Goal: Transaction & Acquisition: Obtain resource

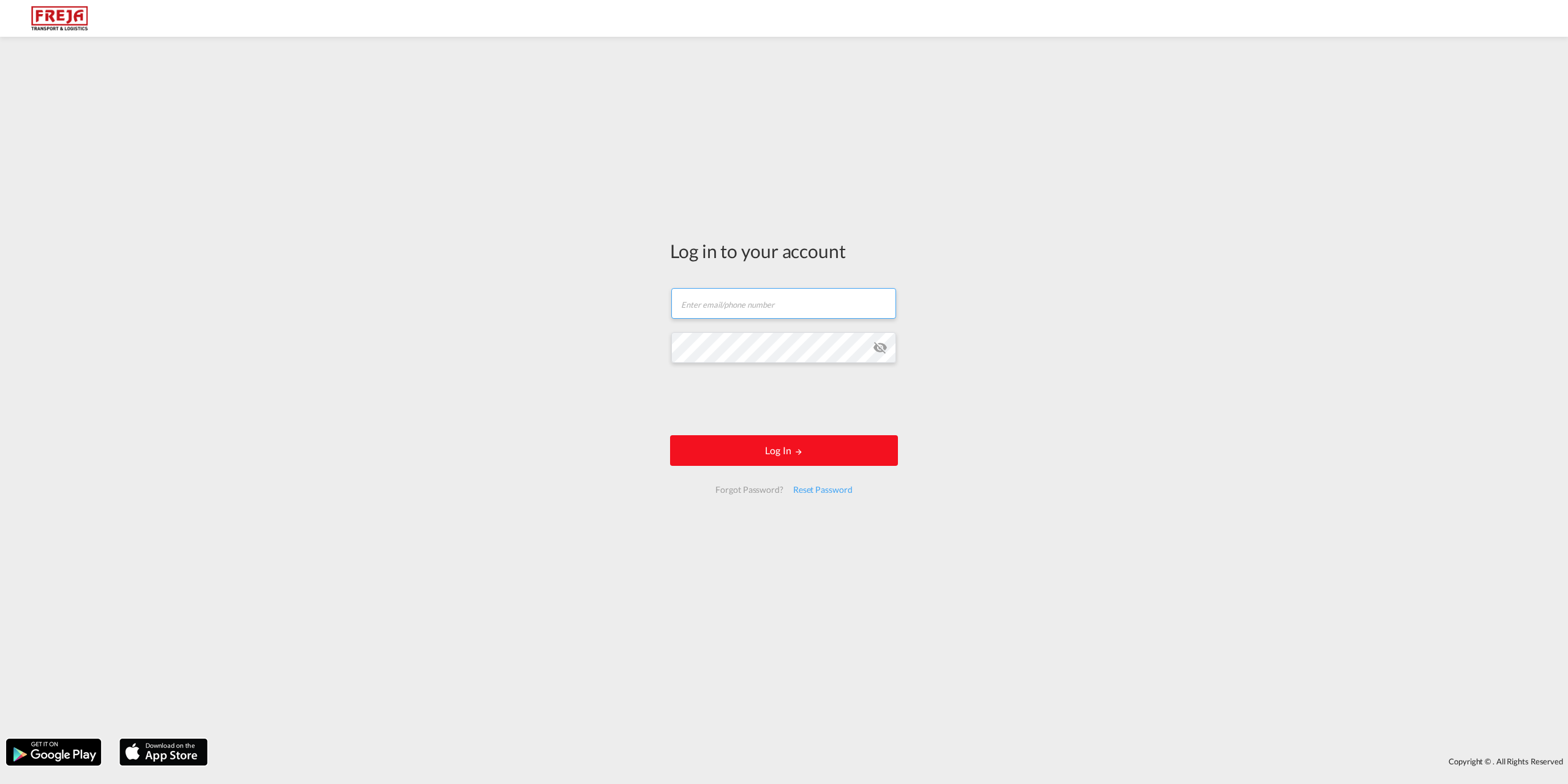
type input "[EMAIL_ADDRESS][DOMAIN_NAME]"
click at [855, 439] on button "Log In" at bounding box center [784, 450] width 228 height 30
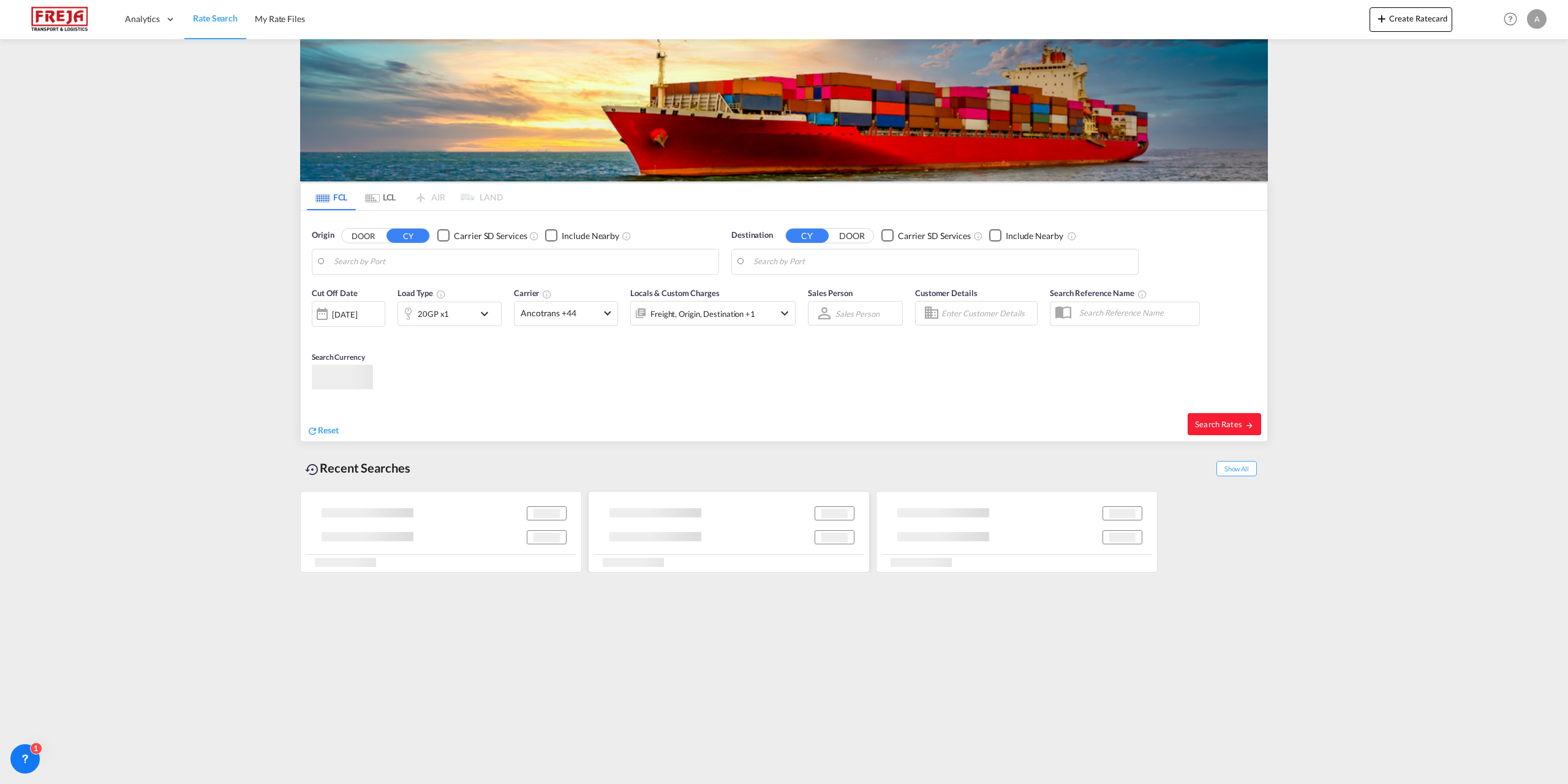
type input "[GEOGRAPHIC_DATA] ([GEOGRAPHIC_DATA]), DKCPH"
type input "Alexandria ([GEOGRAPHIC_DATA]), EGALY"
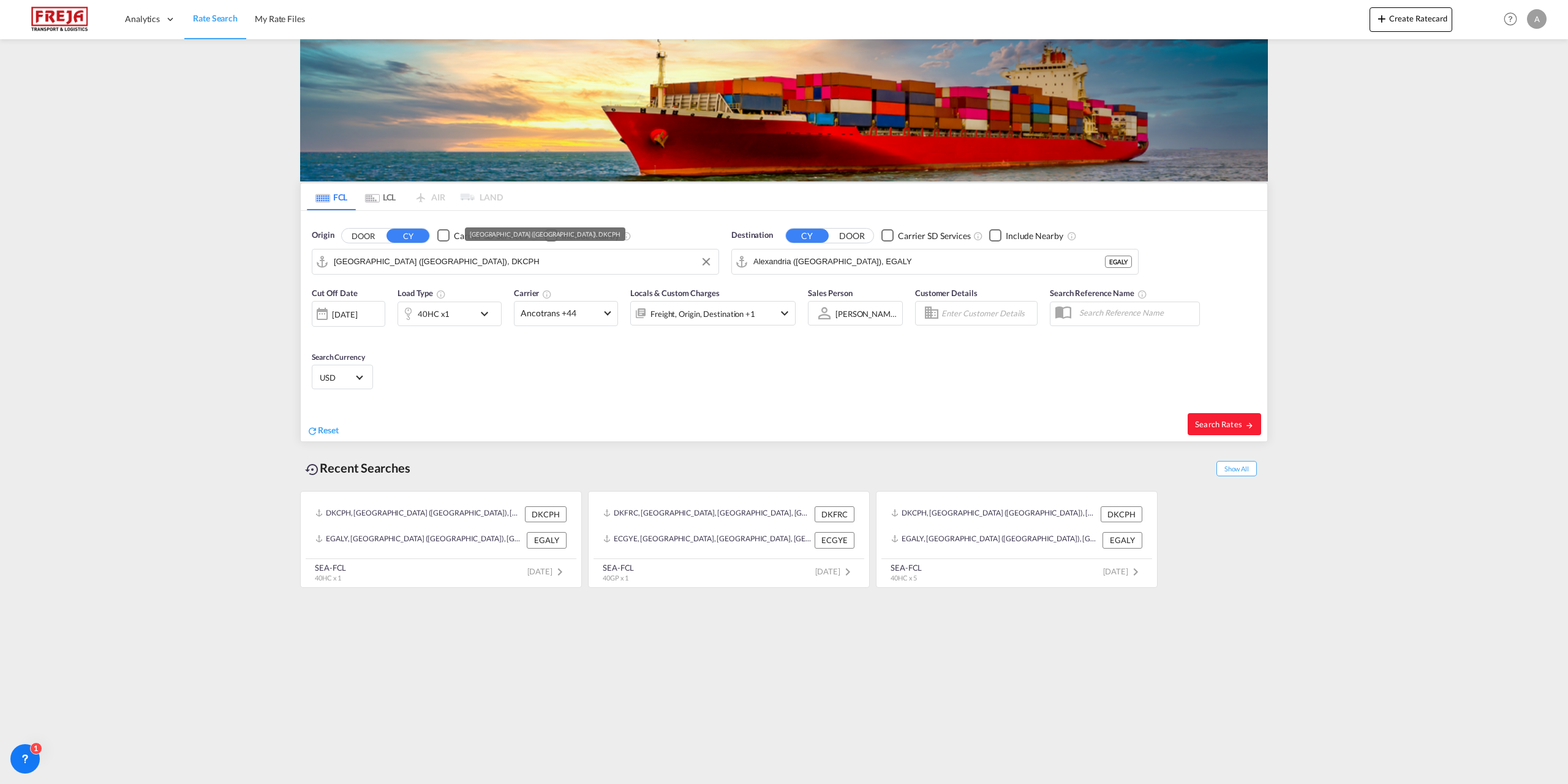
click at [563, 268] on input "[GEOGRAPHIC_DATA] ([GEOGRAPHIC_DATA]), DKCPH" at bounding box center [522, 261] width 378 height 19
click at [393, 298] on div "Aarhus [GEOGRAPHIC_DATA] DKAAR" at bounding box center [428, 295] width 233 height 36
type input "[GEOGRAPHIC_DATA], [GEOGRAPHIC_DATA]"
click at [947, 261] on input "Alexandria ([GEOGRAPHIC_DATA]), EGALY" at bounding box center [942, 261] width 378 height 19
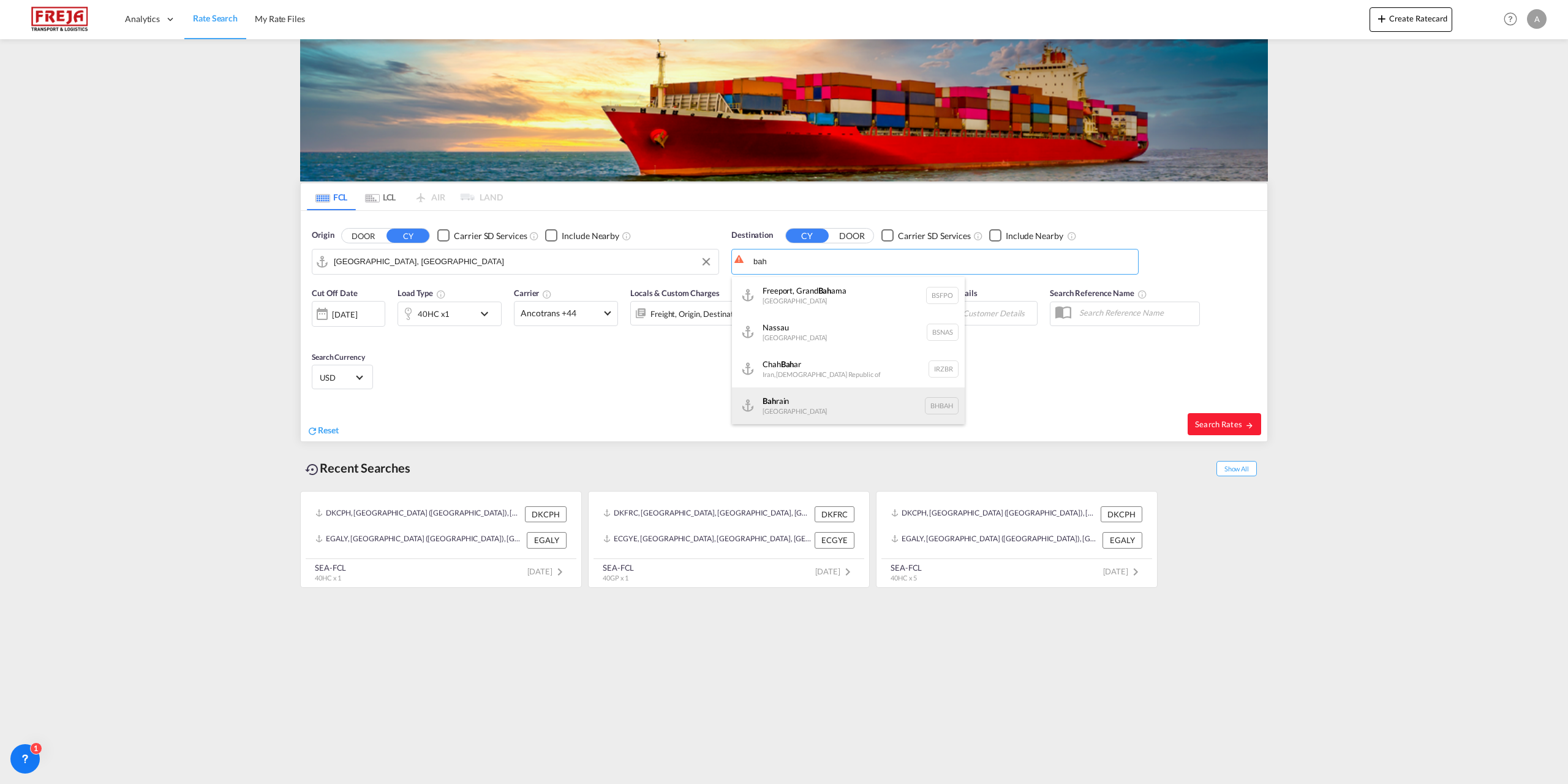
click at [812, 413] on div "Bah rain [GEOGRAPHIC_DATA] [GEOGRAPHIC_DATA]" at bounding box center [847, 405] width 233 height 36
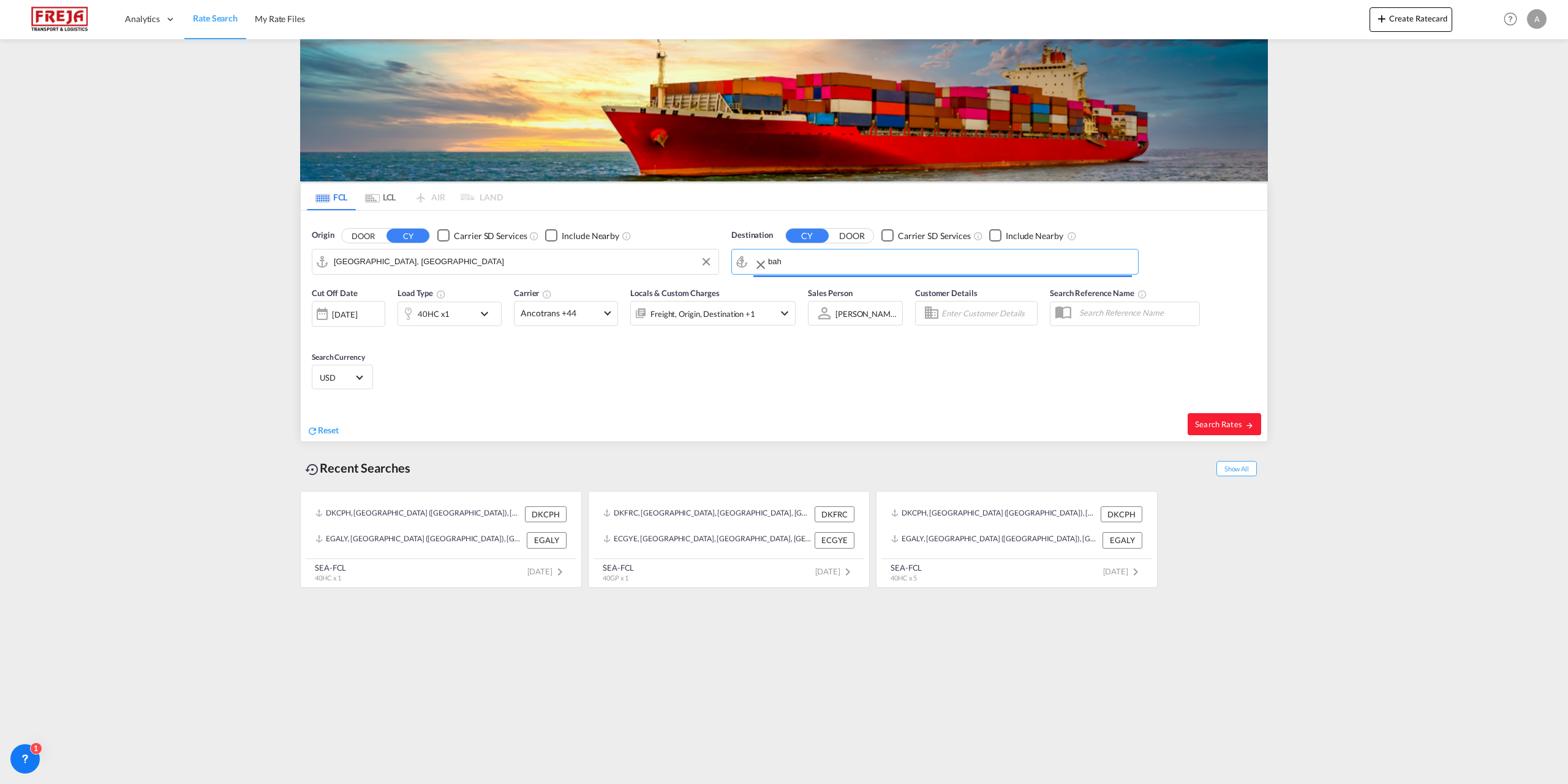
type input "[GEOGRAPHIC_DATA], BHBAH"
click at [484, 313] on md-icon "icon-chevron-down" at bounding box center [487, 313] width 21 height 15
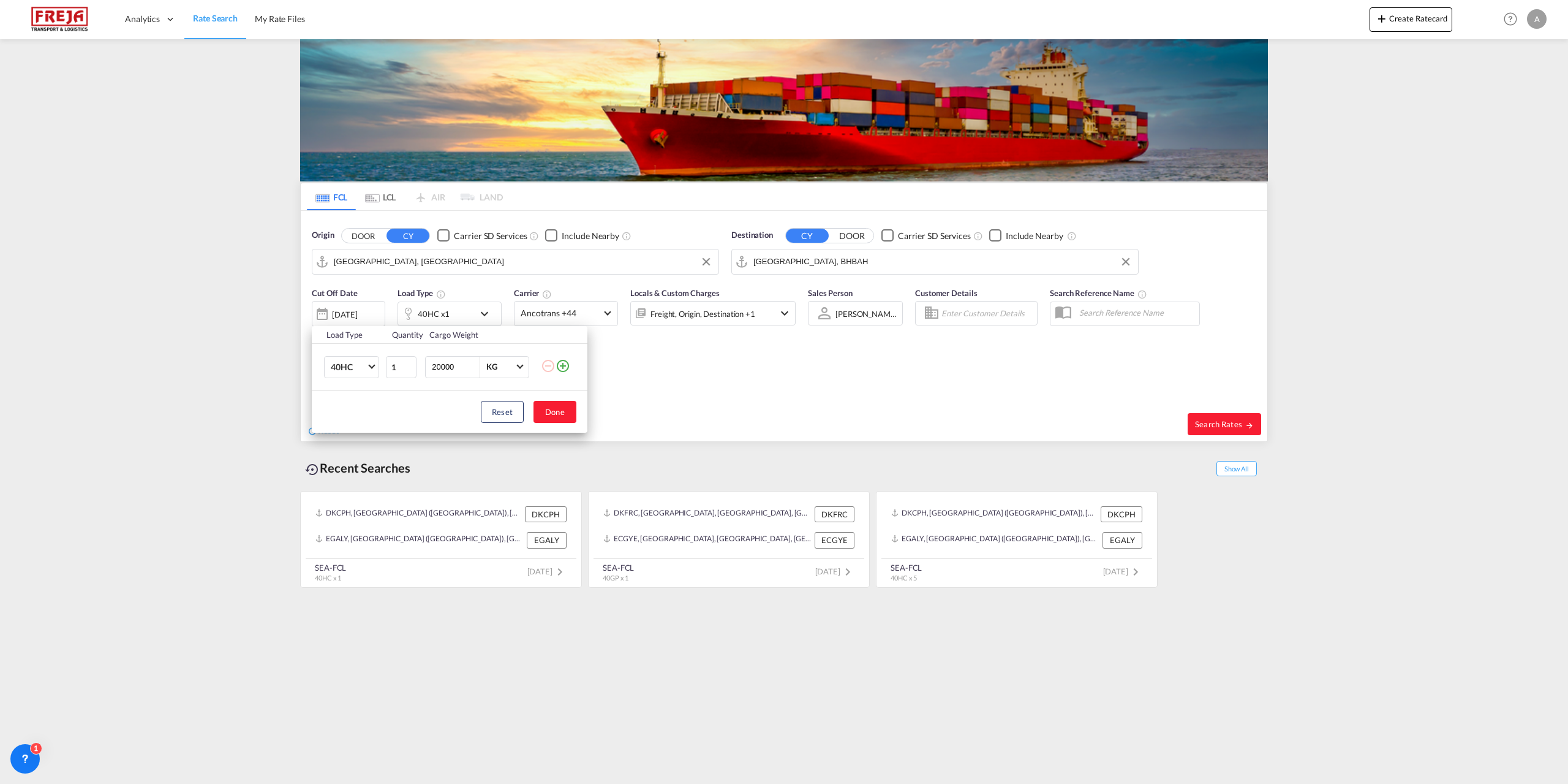
click at [567, 369] on md-icon "icon-plus-circle-outline" at bounding box center [563, 365] width 15 height 15
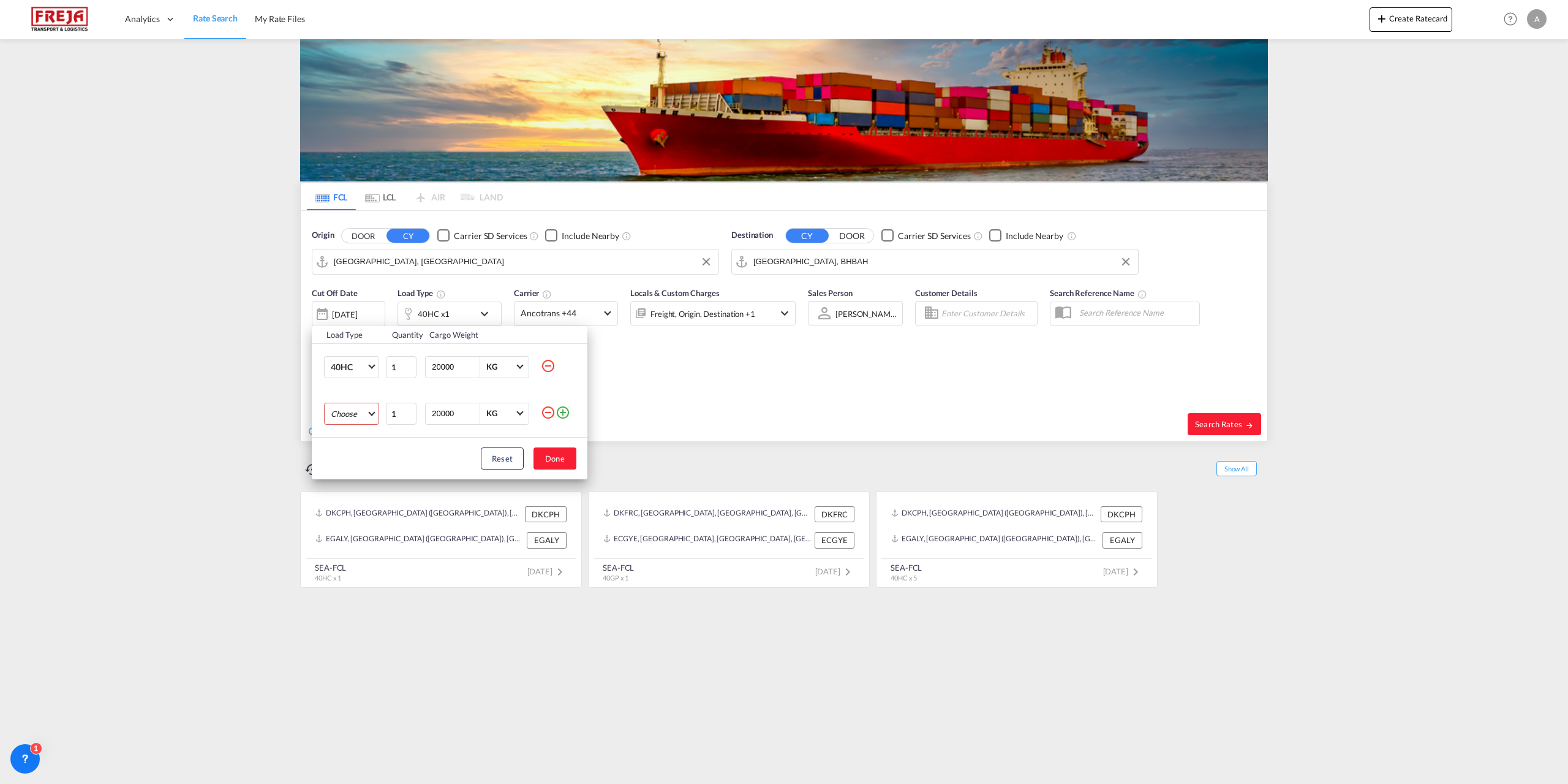
click at [368, 413] on md-select "Choose 20GP 40GP 40HC 45HC 20RE 40RE 40HR 20OT 40OT 20FR 40FR 40NR 20NR 45S 20T…" at bounding box center [351, 414] width 55 height 22
click at [333, 413] on div "20GP" at bounding box center [341, 413] width 21 height 11
click at [564, 461] on button "Done" at bounding box center [555, 458] width 43 height 22
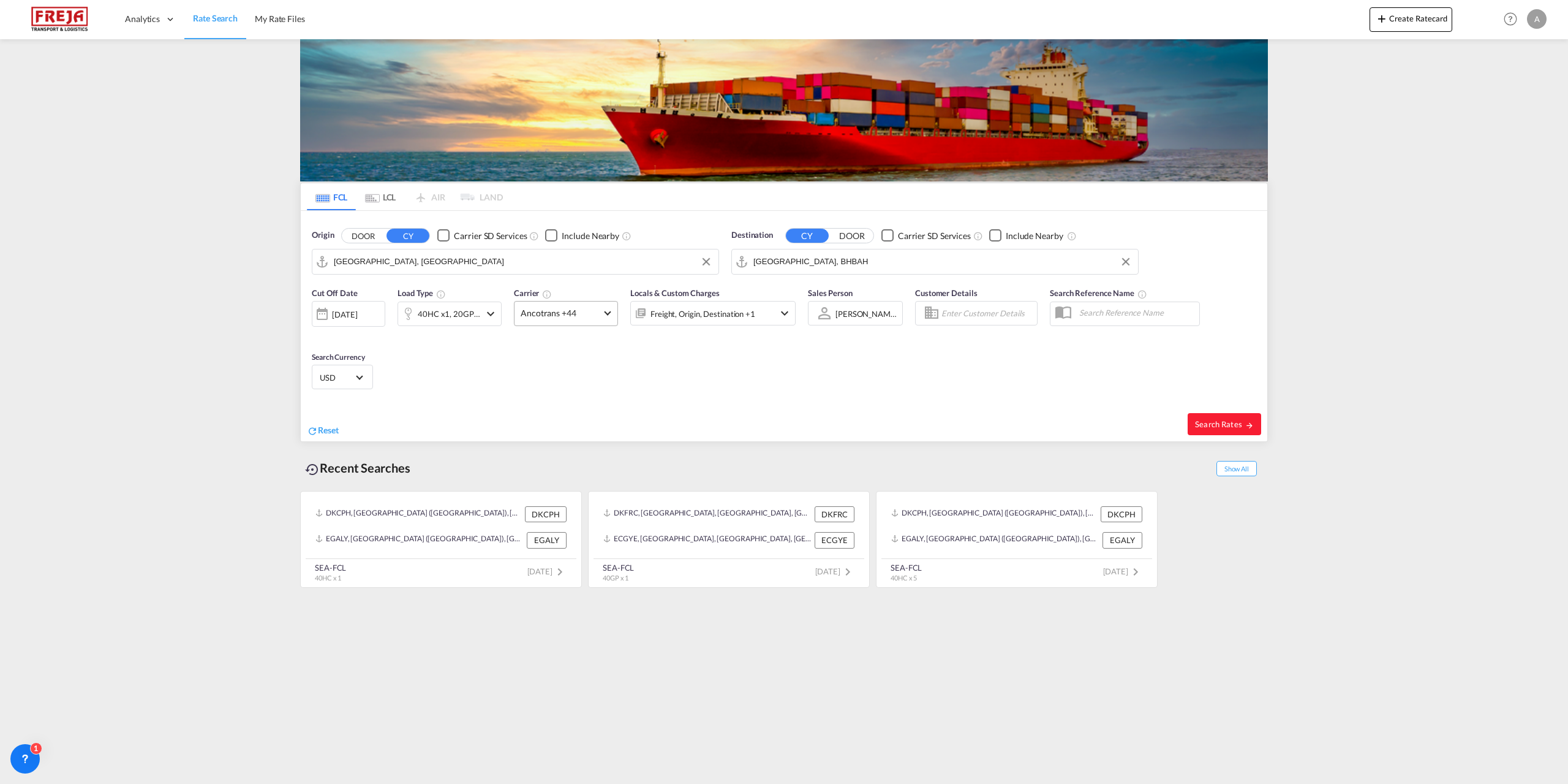
click at [601, 313] on md-select-value "Ancotrans +44" at bounding box center [566, 313] width 103 height 24
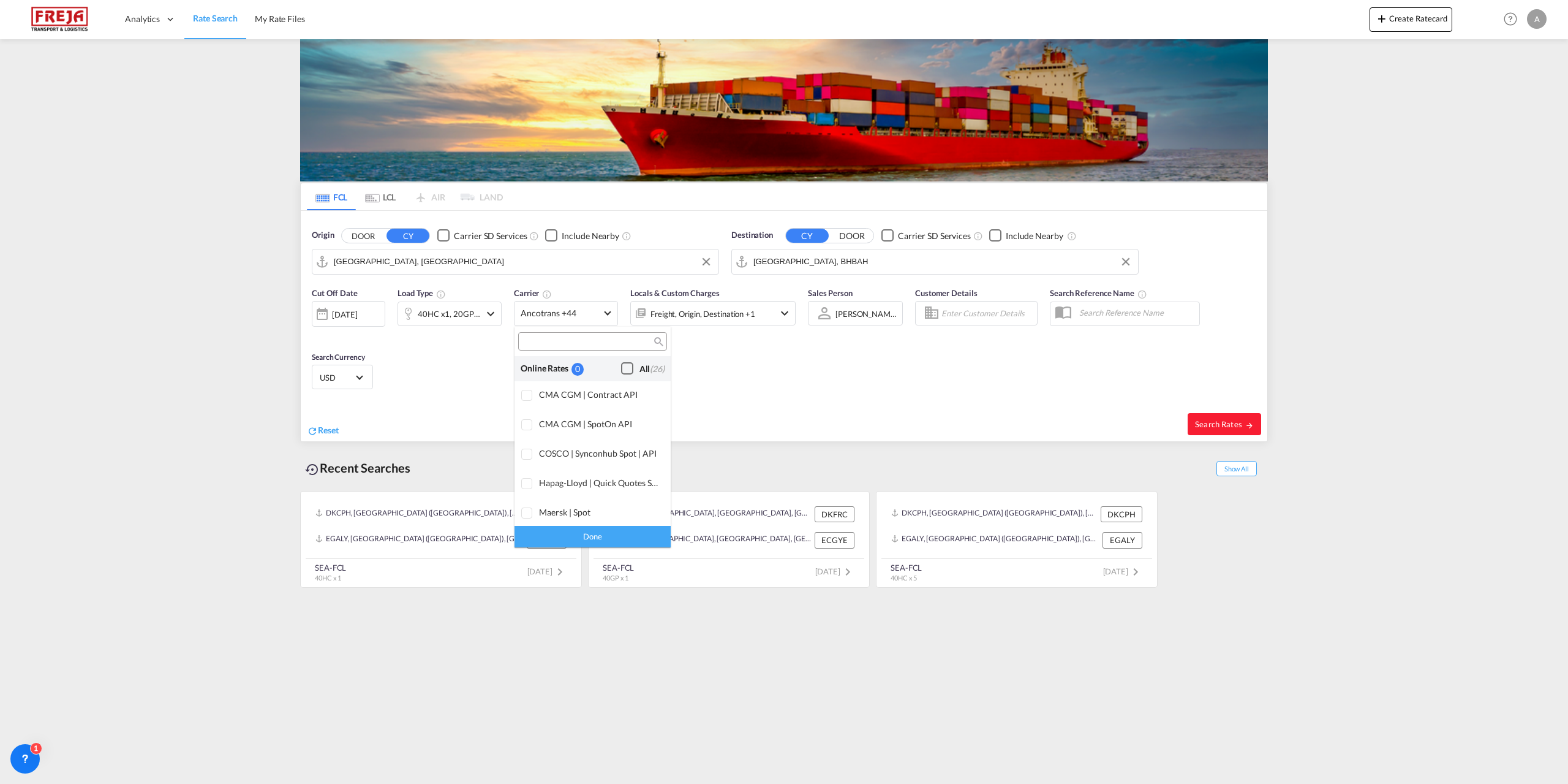
click at [621, 370] on div "Checkbox No Ink" at bounding box center [626, 368] width 12 height 12
click at [594, 536] on div "Done" at bounding box center [592, 536] width 156 height 22
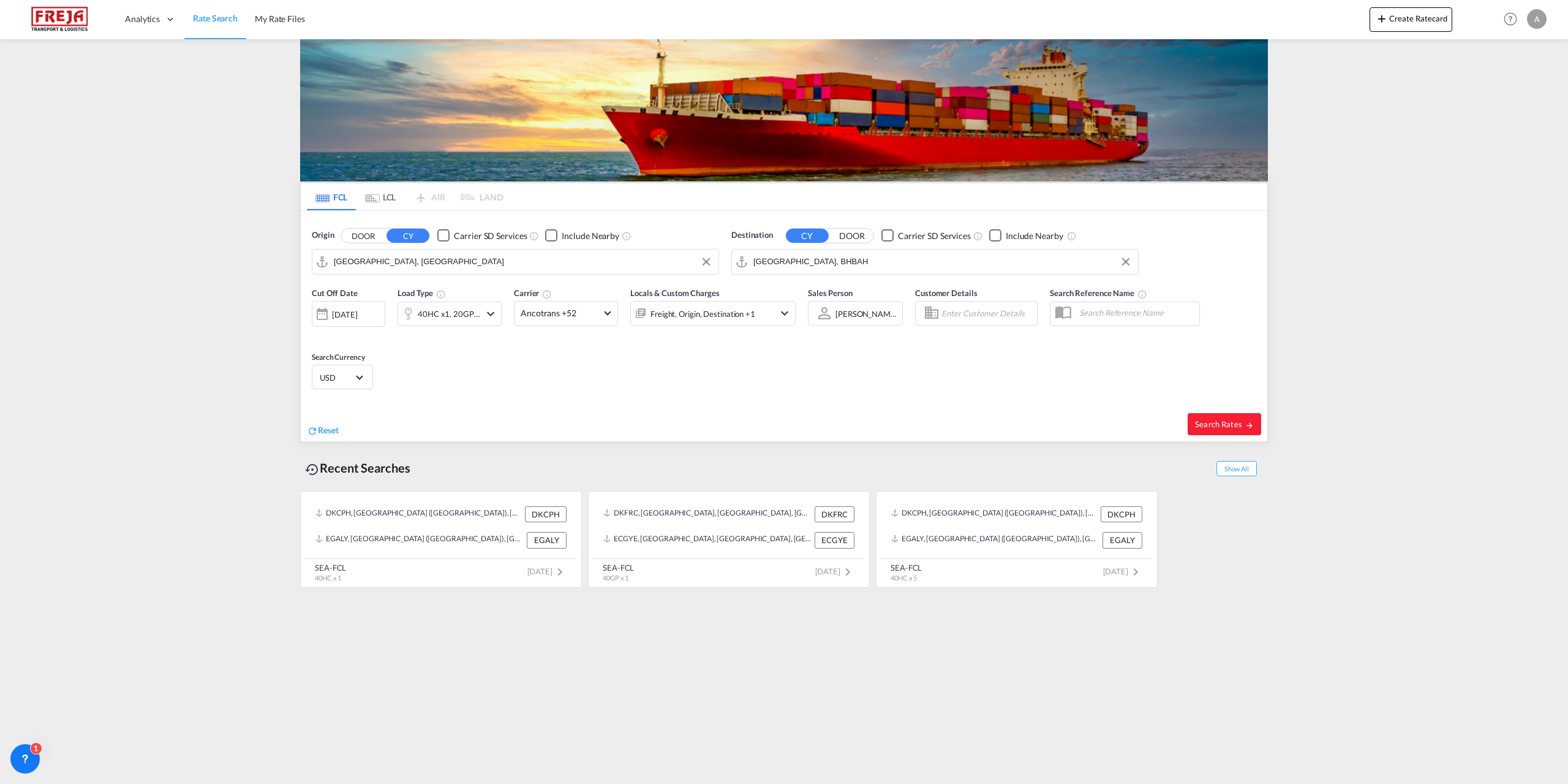
click at [783, 311] on md-icon "icon-chevron-down" at bounding box center [784, 312] width 15 height 15
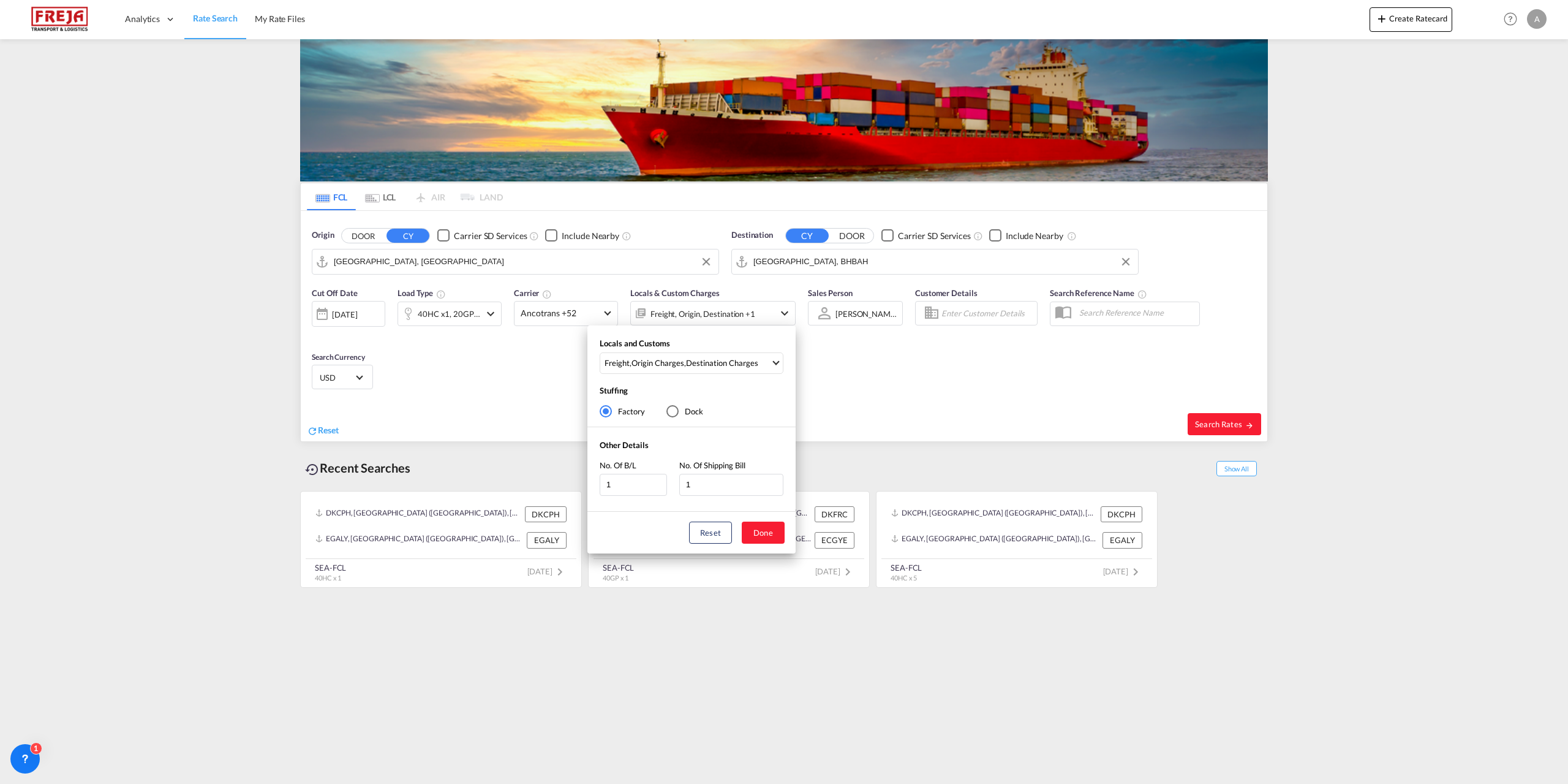
click at [783, 311] on div "Locals and Customs Freight , Origin Charges , Destination Charges Clear All Sel…" at bounding box center [784, 392] width 1568 height 784
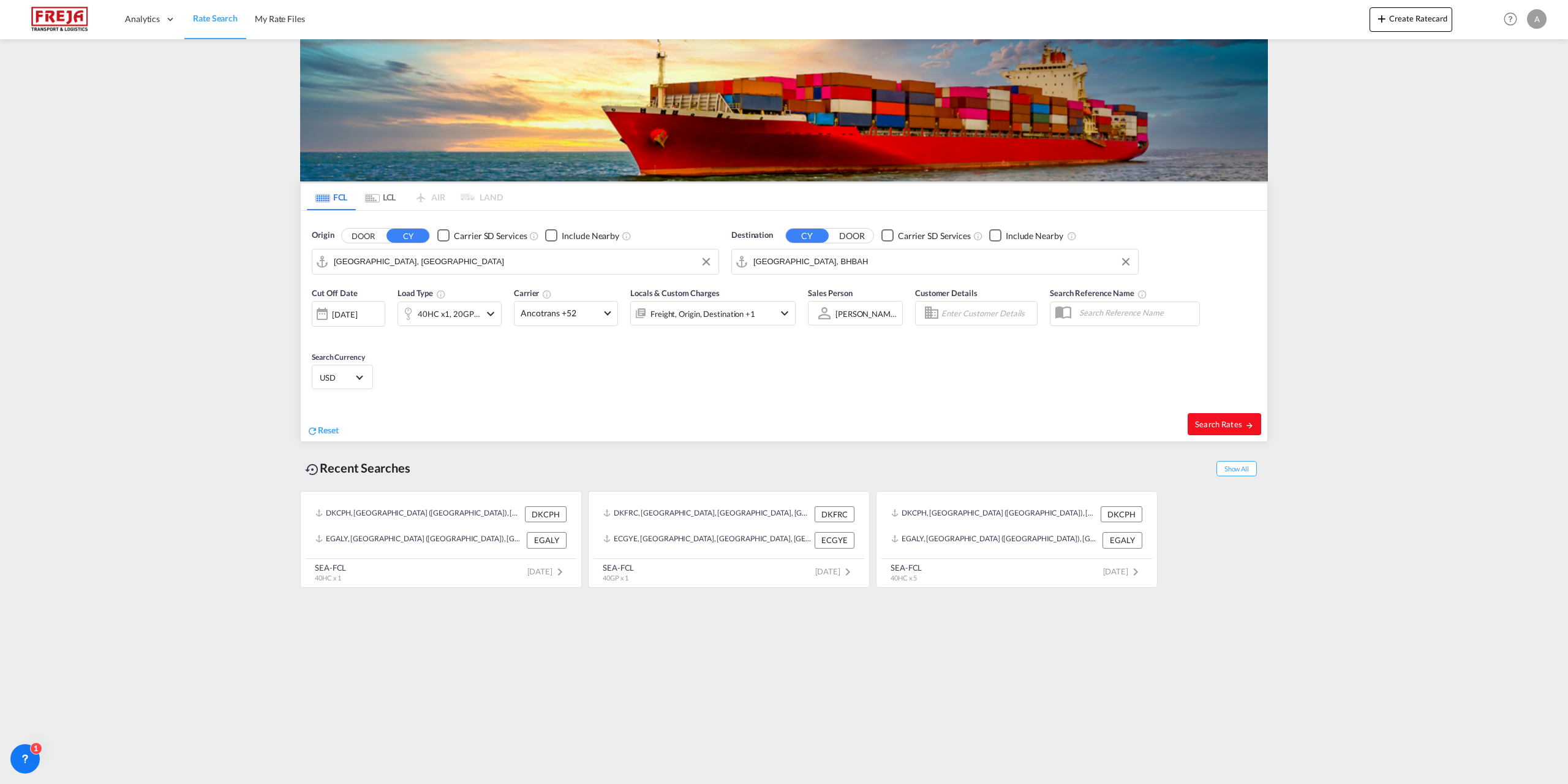
click at [1208, 420] on span "Search Rates" at bounding box center [1224, 424] width 59 height 10
type input "DKAAR to BHBAH / [DATE]"
